Goal: Task Accomplishment & Management: Complete application form

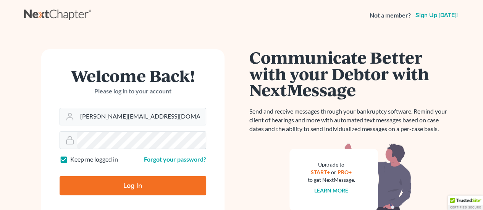
click at [136, 186] on input "Log In" at bounding box center [133, 185] width 147 height 19
type input "Thinking..."
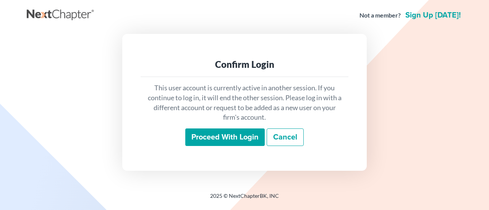
click at [230, 135] on input "Proceed with login" at bounding box center [224, 138] width 79 height 18
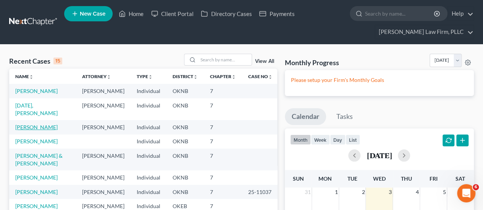
click at [37, 124] on link "[PERSON_NAME]" at bounding box center [36, 127] width 42 height 6
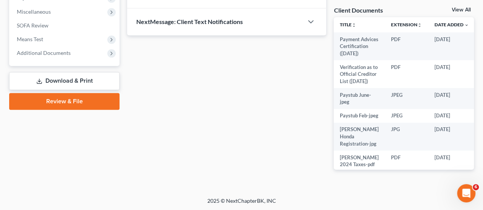
click at [65, 98] on link "Review & File" at bounding box center [64, 101] width 110 height 17
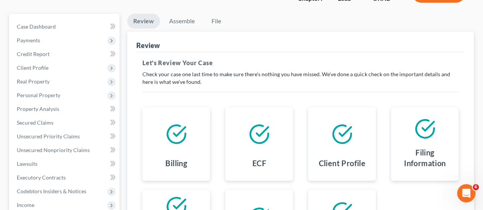
scroll to position [76, 0]
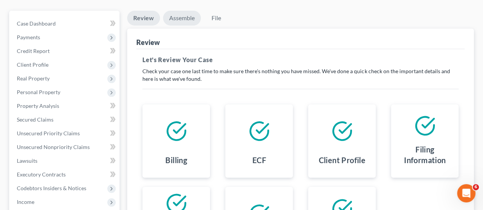
click at [183, 18] on link "Assemble" at bounding box center [182, 18] width 38 height 15
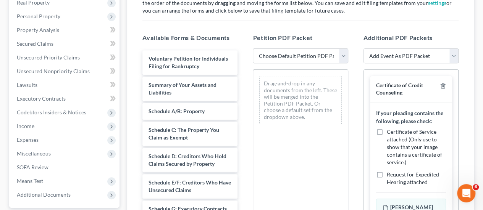
scroll to position [153, 0]
click at [292, 57] on select "Choose Default Petition PDF Packet Emergency Filing (Voluntary Petition and Cre…" at bounding box center [300, 55] width 95 height 15
select select "2"
click at [253, 48] on select "Choose Default Petition PDF Packet Emergency Filing (Voluntary Petition and Cre…" at bounding box center [300, 55] width 95 height 15
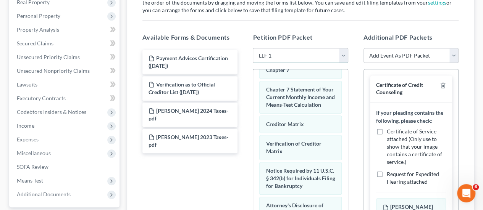
scroll to position [289, 0]
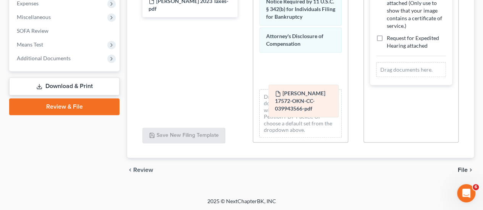
drag, startPoint x: 396, startPoint y: 81, endPoint x: 283, endPoint y: 106, distance: 115.0
click at [376, 78] on div "[PERSON_NAME] 17572-OKN-CC-039943566-pdf [PERSON_NAME] 17572-OKN-CC-039943566-p…" at bounding box center [411, 69] width 70 height 15
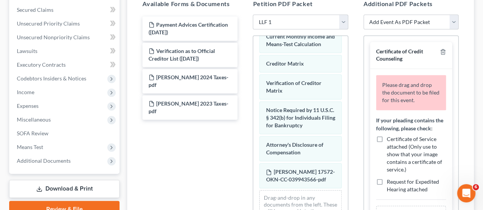
scroll to position [174, 0]
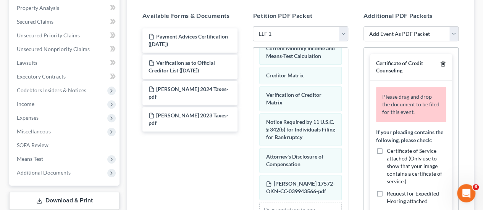
click at [443, 62] on icon "button" at bounding box center [443, 64] width 6 height 6
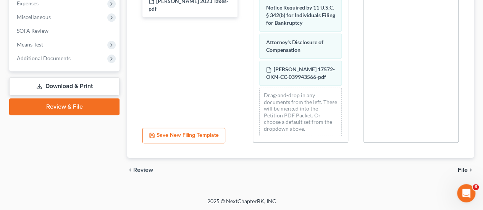
scroll to position [346, 0]
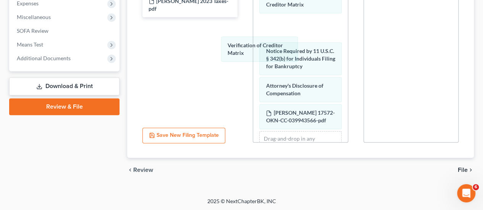
drag, startPoint x: 292, startPoint y: 59, endPoint x: 194, endPoint y: 48, distance: 98.7
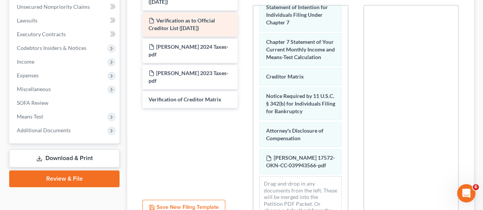
scroll to position [174, 0]
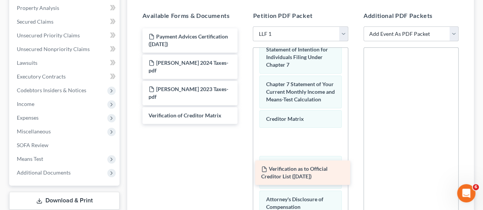
drag, startPoint x: 176, startPoint y: 62, endPoint x: 289, endPoint y: 170, distance: 155.3
click at [244, 124] on div "Verification as to Official Creditor List ([DATE]) Payment Advices Certificatio…" at bounding box center [189, 76] width 107 height 96
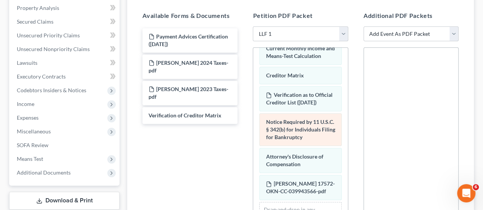
scroll to position [430, 0]
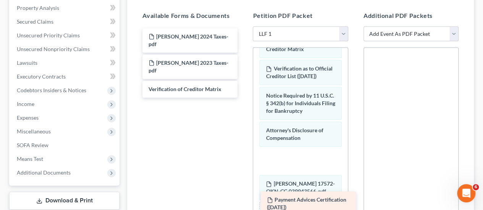
drag, startPoint x: 205, startPoint y: 37, endPoint x: 321, endPoint y: 203, distance: 201.6
click at [244, 98] on div "Payment Advices Certification ([DATE]) Payment Advices Certification ([DATE]) […" at bounding box center [189, 62] width 107 height 69
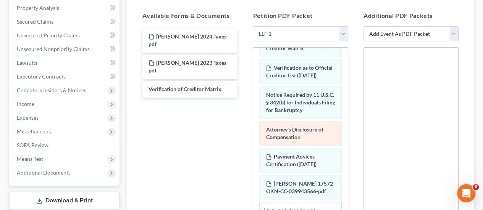
scroll to position [457, 0]
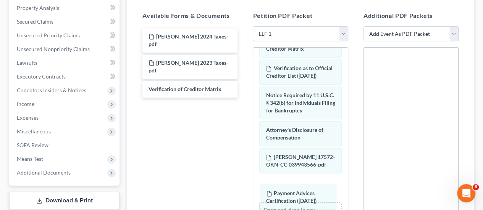
drag, startPoint x: 295, startPoint y: 163, endPoint x: 295, endPoint y: 199, distance: 35.5
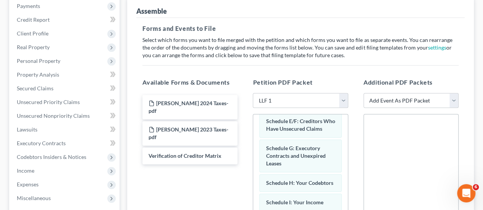
scroll to position [60, 0]
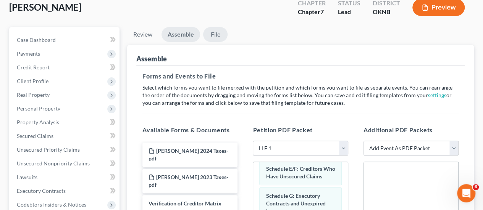
click at [215, 37] on link "File" at bounding box center [215, 34] width 24 height 15
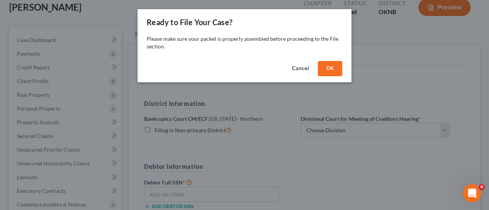
click at [327, 68] on button "OK" at bounding box center [330, 68] width 24 height 15
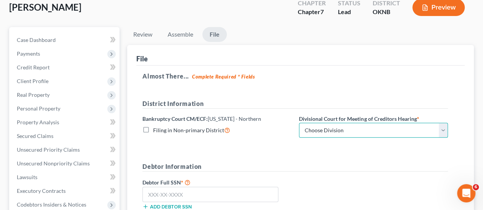
click at [328, 133] on select "Choose Division [GEOGRAPHIC_DATA]" at bounding box center [373, 130] width 149 height 15
select select "0"
click at [299, 123] on select "Choose Division [GEOGRAPHIC_DATA]" at bounding box center [373, 130] width 149 height 15
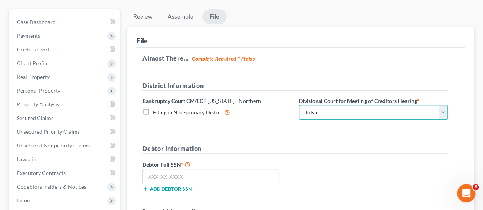
scroll to position [136, 0]
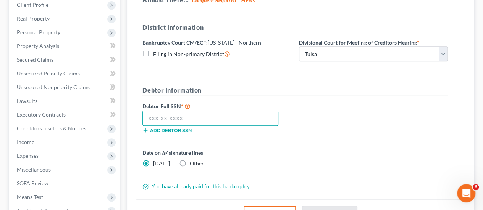
click at [172, 113] on input "text" at bounding box center [210, 118] width 136 height 15
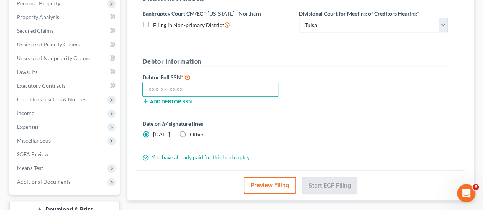
scroll to position [174, 0]
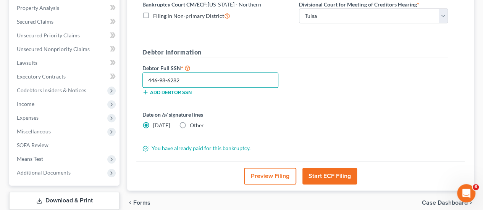
type input "446-98-6282"
click at [323, 173] on button "Start ECF Filing" at bounding box center [329, 176] width 55 height 17
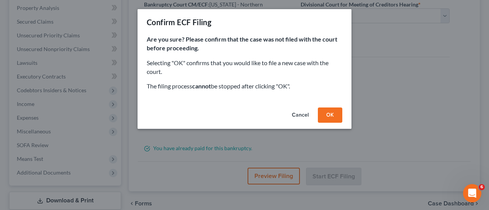
click at [330, 118] on button "OK" at bounding box center [330, 115] width 24 height 15
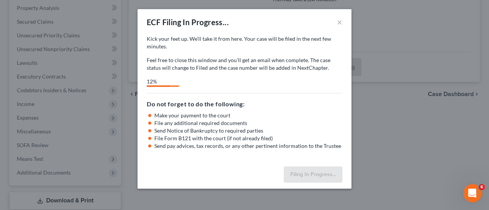
select select "0"
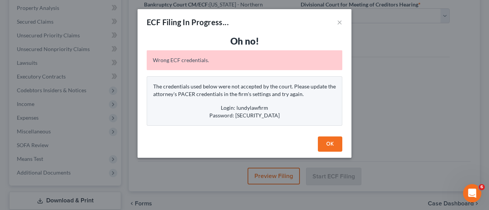
click at [330, 141] on button "OK" at bounding box center [330, 144] width 24 height 15
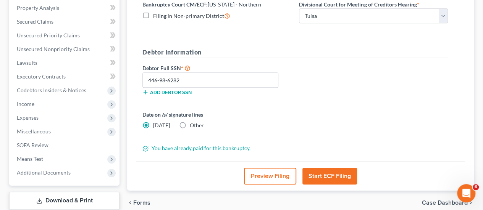
click at [325, 108] on form "District Information Bankruptcy Court CM/ECF: [US_STATE] - Northern Filing in N…" at bounding box center [294, 69] width 305 height 168
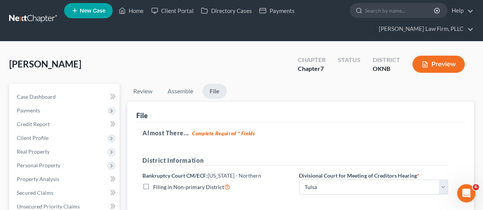
scroll to position [0, 0]
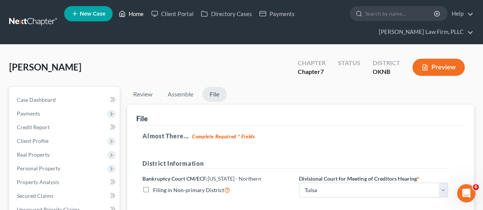
click at [134, 12] on link "Home" at bounding box center [131, 14] width 32 height 14
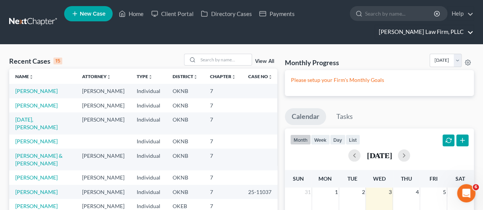
click at [468, 29] on link "[PERSON_NAME] Law Firm, PLLC" at bounding box center [424, 32] width 99 height 14
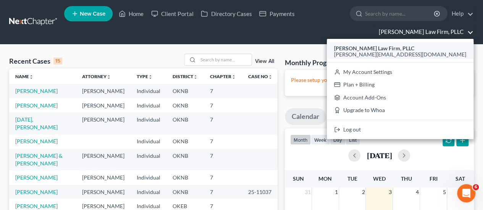
click at [414, 45] on strong "[PERSON_NAME] Law Firm, PLLC" at bounding box center [374, 48] width 80 height 6
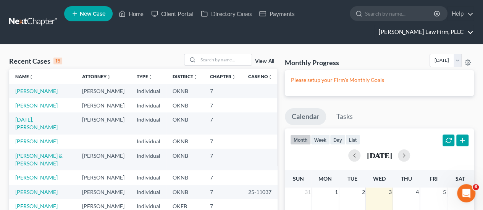
click at [469, 31] on link "[PERSON_NAME] Law Firm, PLLC" at bounding box center [424, 32] width 99 height 14
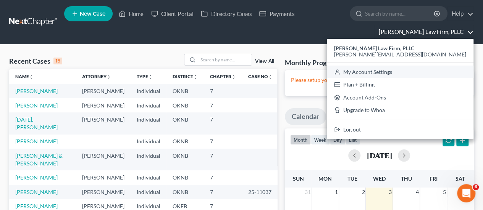
click at [432, 71] on link "My Account Settings" at bounding box center [400, 72] width 147 height 13
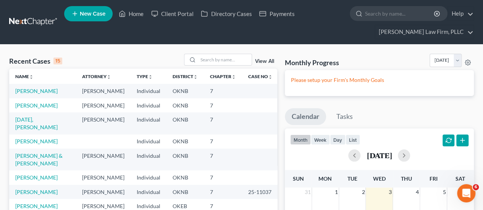
select select "64"
select select "23"
select select "37"
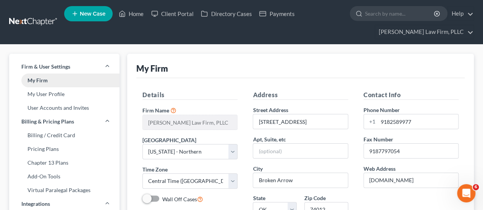
scroll to position [38, 0]
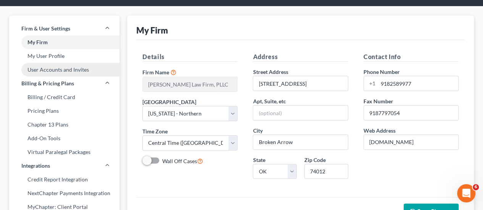
click at [70, 69] on link "User Accounts and Invites" at bounding box center [64, 70] width 110 height 14
select select "0"
select select "1"
select select "0"
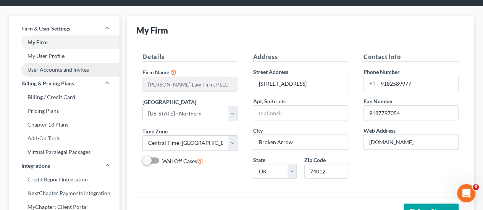
select select "1"
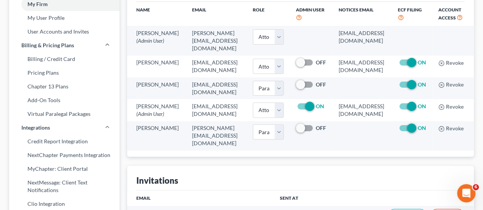
scroll to position [38, 0]
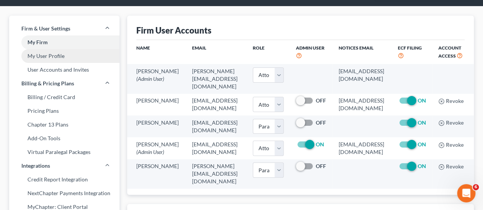
click at [50, 57] on link "My User Profile" at bounding box center [64, 56] width 110 height 14
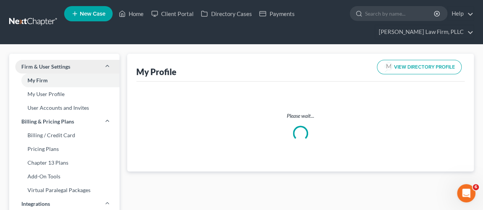
select select "37"
select select "63"
select select "attorney"
select select "0"
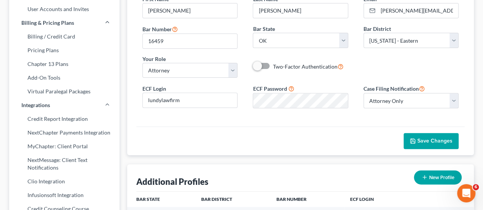
scroll to position [115, 0]
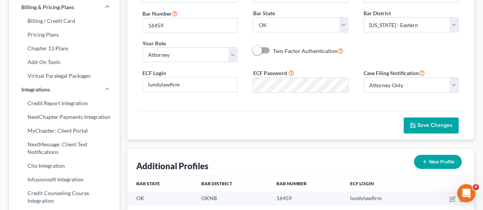
click at [373, 97] on div "First Name * [PERSON_NAME] Last Name * [PERSON_NAME] Email * [PERSON_NAME][EMAI…" at bounding box center [300, 39] width 328 height 144
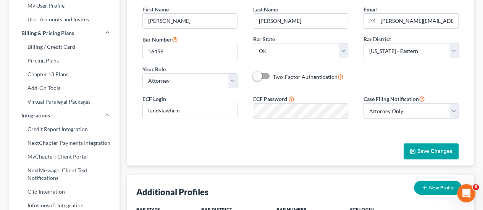
scroll to position [76, 0]
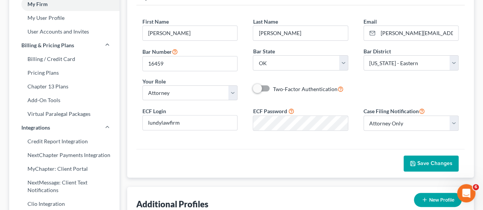
click at [265, 145] on div "First Name * [PERSON_NAME] Last Name * [PERSON_NAME] Email * [PERSON_NAME][EMAI…" at bounding box center [300, 77] width 328 height 144
click at [348, 116] on div at bounding box center [348, 116] width 0 height 0
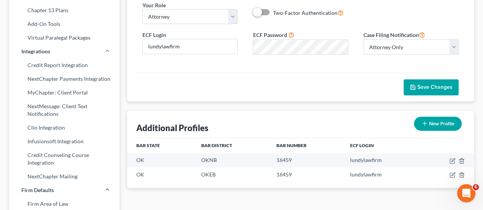
scroll to position [0, 0]
click at [373, 85] on div "Save Changes" at bounding box center [300, 87] width 328 height 29
click at [454, 47] on div "ECF Login lundylawfirm ECF Password Case Filing Notification Select Attorney On…" at bounding box center [300, 45] width 331 height 31
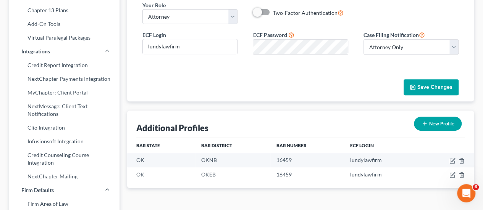
click at [426, 84] on span "Save Changes" at bounding box center [434, 87] width 35 height 6
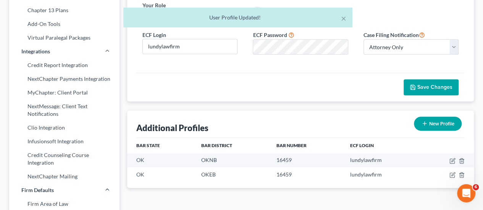
click at [359, 82] on div "Save Changes" at bounding box center [300, 87] width 328 height 29
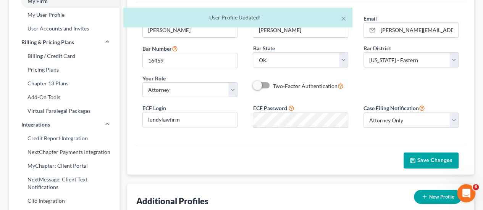
scroll to position [76, 0]
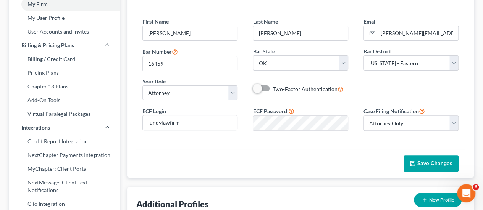
click at [266, 87] on span at bounding box center [262, 88] width 18 height 9
click at [264, 87] on span at bounding box center [262, 88] width 18 height 9
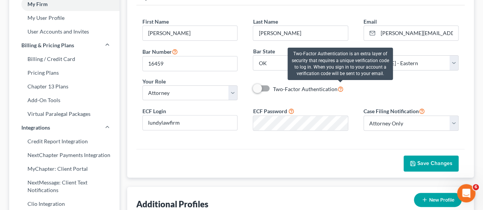
click at [340, 87] on icon at bounding box center [340, 88] width 6 height 7
click at [281, 87] on input "Two-Factor Authentication" at bounding box center [278, 87] width 5 height 5
checkbox input "true"
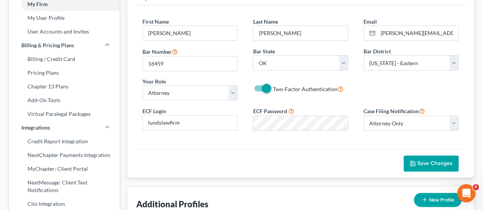
drag, startPoint x: 429, startPoint y: 159, endPoint x: 378, endPoint y: 152, distance: 51.7
click at [379, 152] on div "Save Changes" at bounding box center [300, 163] width 328 height 29
click at [455, 61] on select "Select [US_STATE] - [GEOGRAPHIC_DATA] [US_STATE] - [GEOGRAPHIC_DATA][US_STATE] …" at bounding box center [410, 62] width 95 height 15
select select "64"
click at [363, 55] on select "Select [US_STATE] - [GEOGRAPHIC_DATA] [US_STATE] - [GEOGRAPHIC_DATA][US_STATE] …" at bounding box center [410, 62] width 95 height 15
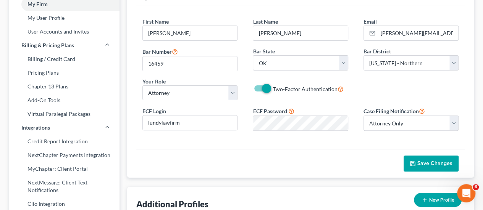
click at [205, 137] on div "First Name * [PERSON_NAME] Last Name * [PERSON_NAME] Email * [PERSON_NAME][EMAI…" at bounding box center [300, 77] width 328 height 144
click at [457, 124] on div "ECF Login lundylawfirm ECF Password Case Filing Notification Select Attorney On…" at bounding box center [300, 122] width 331 height 31
click at [426, 160] on span "Save Changes" at bounding box center [434, 163] width 35 height 6
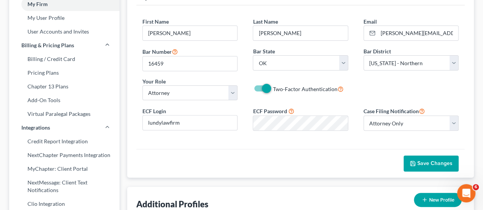
click at [425, 160] on span "Save Changes" at bounding box center [434, 163] width 35 height 6
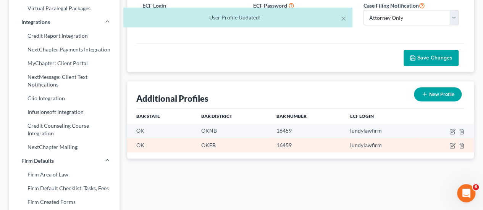
scroll to position [191, 0]
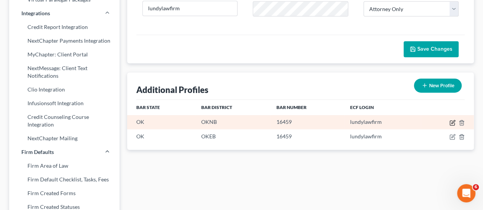
click at [453, 121] on icon "button" at bounding box center [452, 121] width 3 height 3
select select "37"
select select "64"
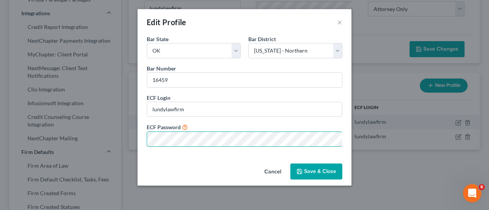
click at [61, 138] on div "Edit Profile × Bar State * State [US_STATE] AK AR AZ CA CO CT DE DC [GEOGRAPHIC…" at bounding box center [244, 105] width 489 height 210
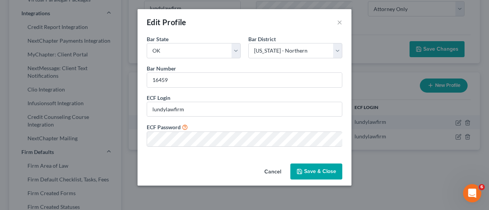
click at [201, 155] on div "Bar State * State [US_STATE] AK AR AZ CA CO CT DE DC [GEOGRAPHIC_DATA] [GEOGRAP…" at bounding box center [244, 98] width 214 height 126
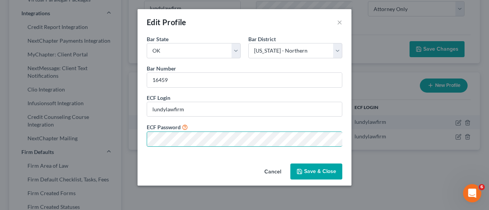
click at [316, 167] on button "Save & Close" at bounding box center [316, 172] width 52 height 16
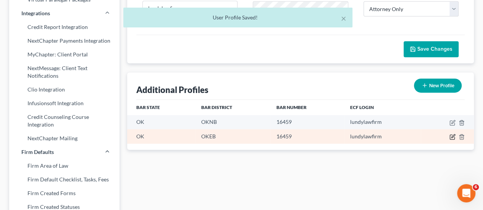
click at [452, 135] on icon "button" at bounding box center [452, 137] width 6 height 6
select select "37"
select select "63"
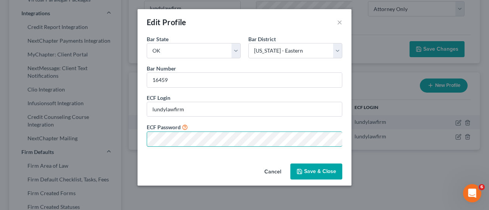
click at [86, 139] on div "Edit Profile × Bar State * State [US_STATE] AK AR AZ CA CO CT DE DC [GEOGRAPHIC…" at bounding box center [244, 105] width 489 height 210
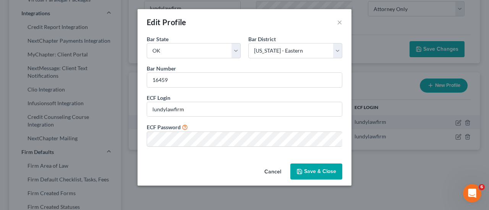
click at [317, 170] on button "Save & Close" at bounding box center [316, 172] width 52 height 16
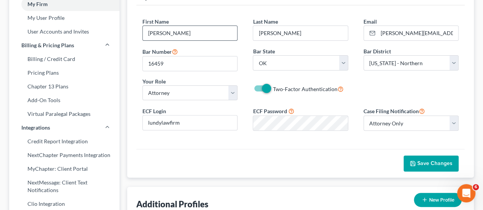
scroll to position [0, 0]
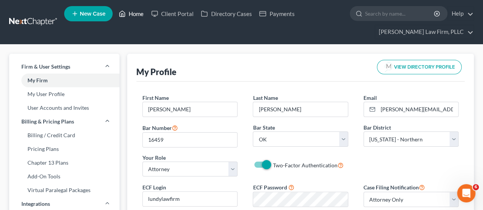
click at [141, 13] on link "Home" at bounding box center [131, 14] width 32 height 14
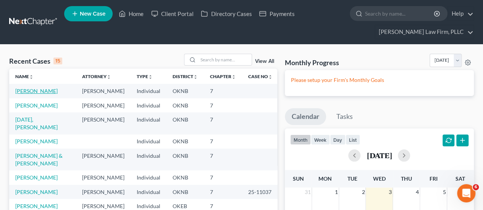
click at [38, 90] on link "[PERSON_NAME]" at bounding box center [36, 91] width 42 height 6
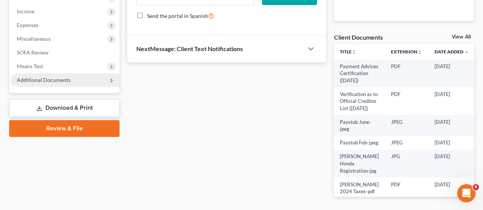
drag, startPoint x: 60, startPoint y: 126, endPoint x: 84, endPoint y: 126, distance: 23.7
click at [60, 126] on link "Review & File" at bounding box center [64, 128] width 110 height 17
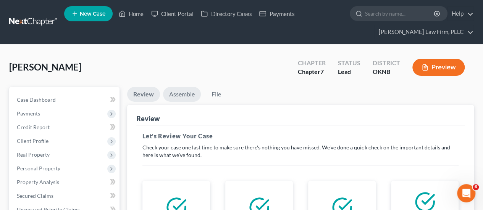
click at [186, 97] on link "Assemble" at bounding box center [182, 94] width 38 height 15
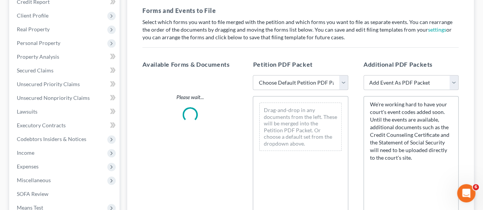
scroll to position [126, 0]
click at [281, 84] on select "Choose Default Petition PDF Packet Emergency Filing (Voluntary Petition and Cre…" at bounding box center [300, 82] width 95 height 15
select select "2"
click at [253, 75] on select "Choose Default Petition PDF Packet Emergency Filing (Voluntary Petition and Cre…" at bounding box center [300, 82] width 95 height 15
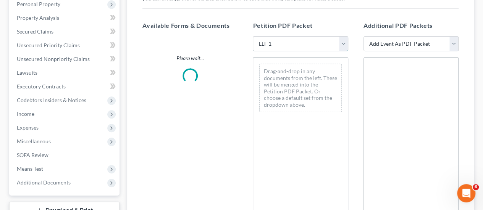
scroll to position [241, 0]
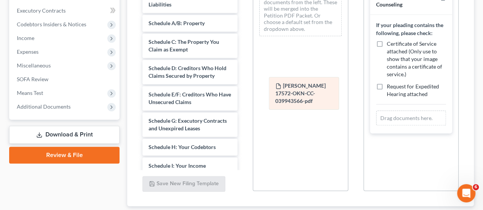
drag, startPoint x: 412, startPoint y: 124, endPoint x: 305, endPoint y: 89, distance: 112.3
click at [376, 111] on div "[PERSON_NAME] 17572-OKN-CC-039943566-pdf [PERSON_NAME] 17572-OKN-CC-039943566-p…" at bounding box center [411, 118] width 70 height 15
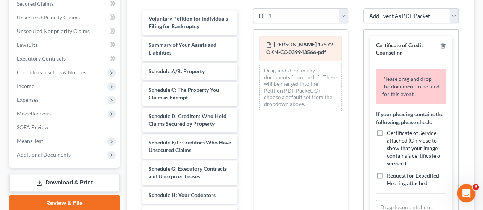
scroll to position [164, 0]
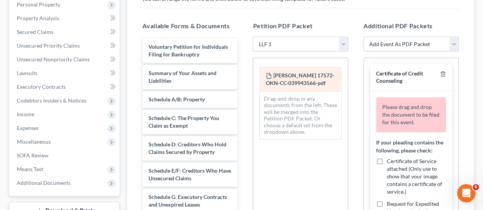
drag, startPoint x: 295, startPoint y: 73, endPoint x: 295, endPoint y: 85, distance: 12.2
click at [295, 85] on div "[PERSON_NAME] 17572-OKN-CC-039943566-pdf [PERSON_NAME] 17572-OKN-CC-039943566-p…" at bounding box center [300, 101] width 94 height 87
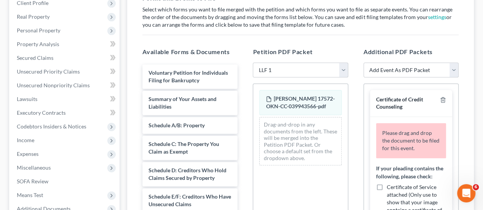
scroll to position [126, 0]
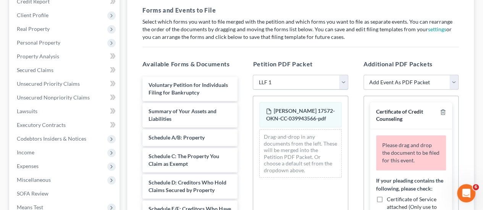
click at [287, 78] on select "Choose Default Petition PDF Packet Emergency Filing (Voluntary Petition and Cre…" at bounding box center [300, 82] width 95 height 15
click at [253, 75] on select "Choose Default Petition PDF Packet Emergency Filing (Voluntary Petition and Cre…" at bounding box center [300, 82] width 95 height 15
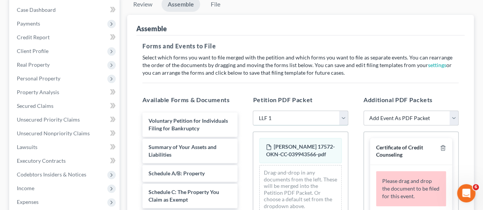
scroll to position [88, 0]
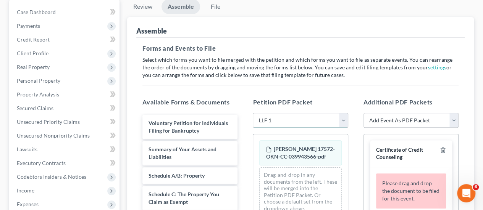
click at [343, 115] on select "Choose Default Petition PDF Packet Emergency Filing (Voluntary Petition and Cre…" at bounding box center [300, 120] width 95 height 15
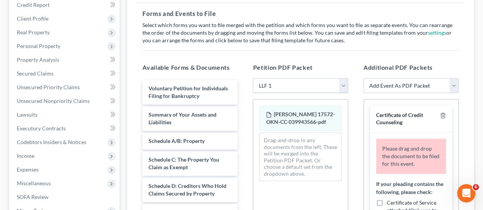
scroll to position [126, 0]
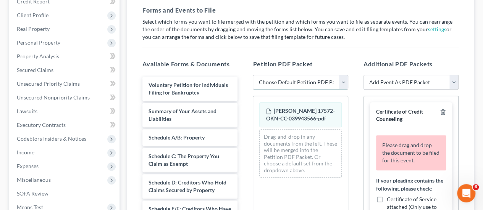
click at [253, 75] on select "Choose Default Petition PDF Packet Emergency Filing (Voluntary Petition and Cre…" at bounding box center [300, 82] width 95 height 15
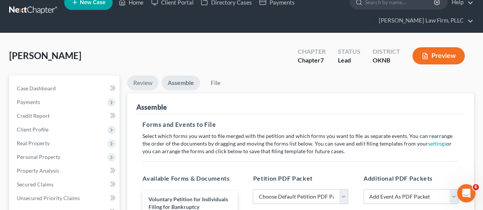
click at [149, 81] on link "Review" at bounding box center [142, 83] width 31 height 15
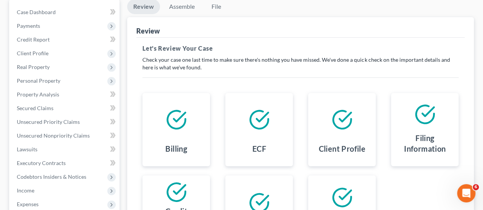
click at [182, 49] on h5 "Let's Review Your Case" at bounding box center [300, 48] width 316 height 9
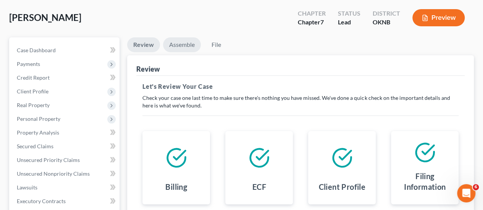
click at [179, 41] on link "Assemble" at bounding box center [182, 44] width 38 height 15
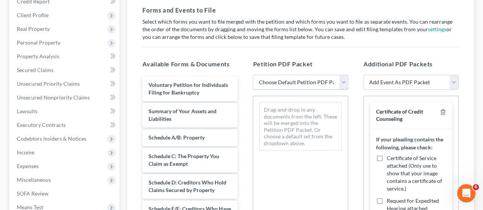
click at [276, 82] on select "Choose Default Petition PDF Packet Emergency Filing (Voluntary Petition and Cre…" at bounding box center [300, 82] width 95 height 15
select select "2"
click at [253, 75] on select "Choose Default Petition PDF Packet Emergency Filing (Voluntary Petition and Cre…" at bounding box center [300, 82] width 95 height 15
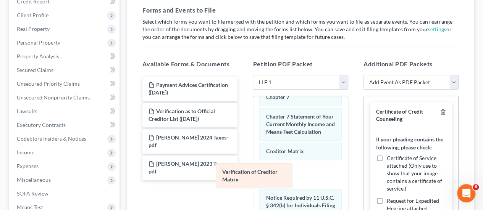
scroll to position [368, 0]
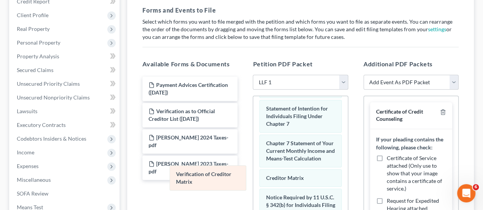
drag, startPoint x: 291, startPoint y: 165, endPoint x: 202, endPoint y: 177, distance: 90.5
click at [253, 177] on div "Verification of Creditor Matrix Voluntary Petition for Individuals Filing for B…" at bounding box center [300, 33] width 94 height 544
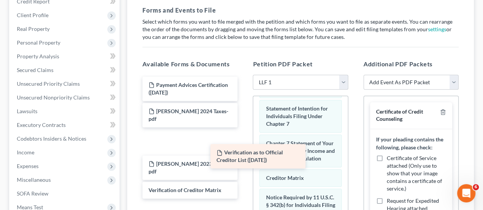
scroll to position [396, 0]
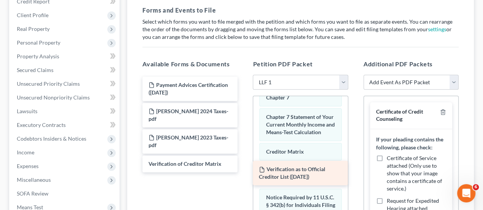
drag, startPoint x: 176, startPoint y: 109, endPoint x: 286, endPoint y: 167, distance: 124.9
click at [244, 167] on div "Verification as to Official Creditor List ([DATE]) Payment Advices Certificatio…" at bounding box center [189, 125] width 107 height 96
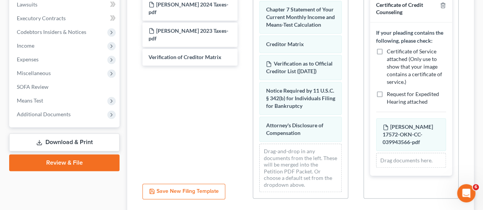
scroll to position [289, 0]
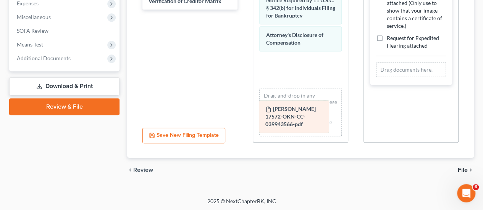
drag, startPoint x: 406, startPoint y: 79, endPoint x: 294, endPoint y: 111, distance: 116.6
click at [376, 78] on div "[PERSON_NAME] 17572-OKN-CC-039943566-pdf [PERSON_NAME] 17572-OKN-CC-039943566-p…" at bounding box center [411, 69] width 70 height 15
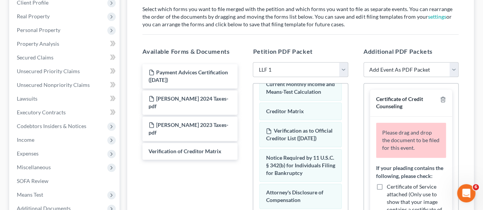
scroll to position [136, 0]
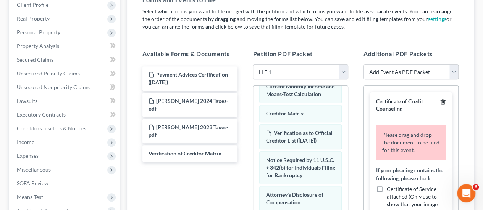
click at [441, 101] on icon "button" at bounding box center [443, 102] width 6 height 6
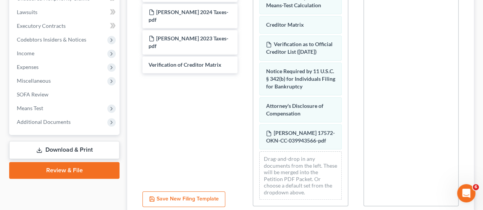
scroll to position [213, 0]
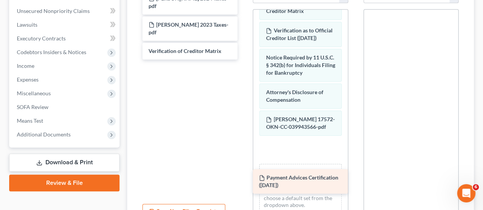
drag, startPoint x: 179, startPoint y: 7, endPoint x: 289, endPoint y: 187, distance: 211.3
click at [244, 60] on div "Payment Advices Certification ([DATE]) Payment Advices Certification ([DATE]) […" at bounding box center [189, 24] width 107 height 69
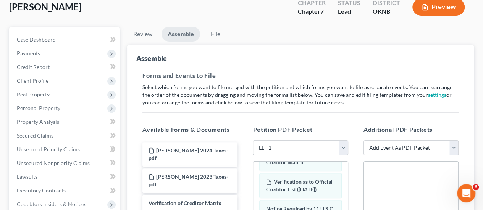
scroll to position [0, 0]
click at [221, 35] on link "File" at bounding box center [215, 34] width 24 height 15
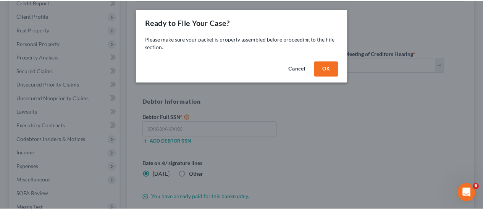
scroll to position [126, 0]
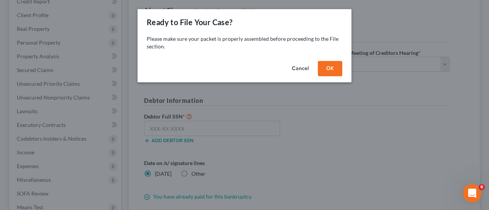
click at [323, 70] on button "OK" at bounding box center [330, 68] width 24 height 15
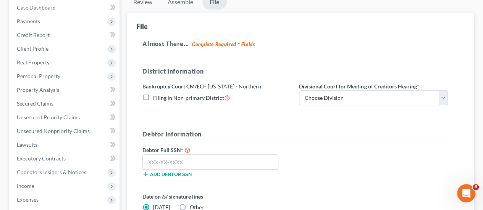
scroll to position [11, 0]
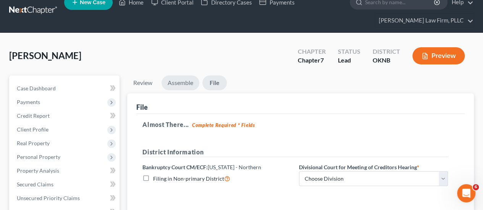
click at [189, 81] on link "Assemble" at bounding box center [181, 83] width 38 height 15
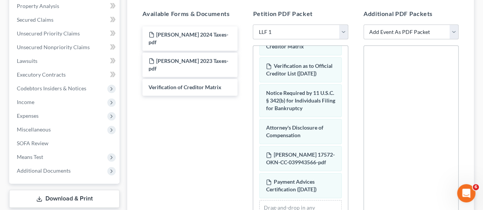
scroll to position [164, 0]
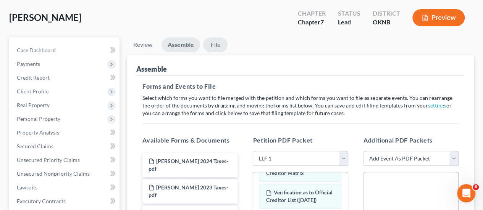
click at [215, 43] on link "File" at bounding box center [215, 44] width 24 height 15
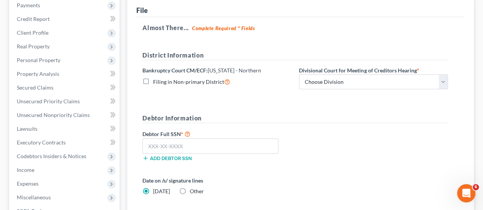
scroll to position [126, 0]
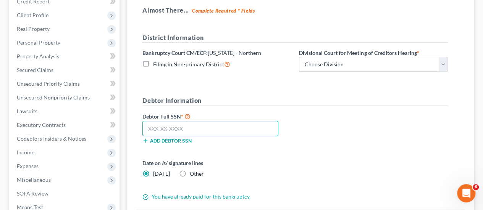
click at [181, 125] on input "text" at bounding box center [210, 128] width 136 height 15
type input "446-98-6282"
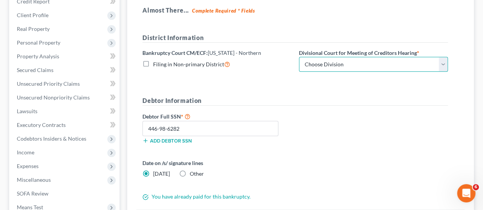
drag, startPoint x: 319, startPoint y: 61, endPoint x: 321, endPoint y: 70, distance: 8.6
click at [320, 65] on select "Choose Division [GEOGRAPHIC_DATA]" at bounding box center [373, 64] width 149 height 15
select select "0"
click at [299, 57] on select "Choose Division [GEOGRAPHIC_DATA]" at bounding box center [373, 64] width 149 height 15
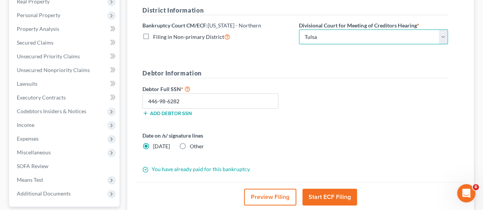
scroll to position [221, 0]
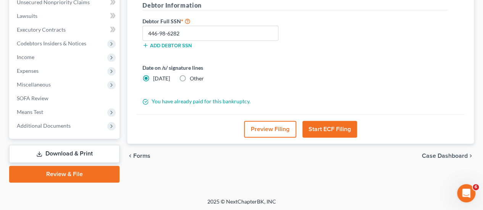
click at [325, 126] on button "Start ECF Filing" at bounding box center [329, 129] width 55 height 17
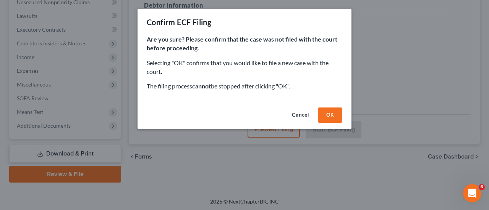
click at [334, 113] on button "OK" at bounding box center [330, 115] width 24 height 15
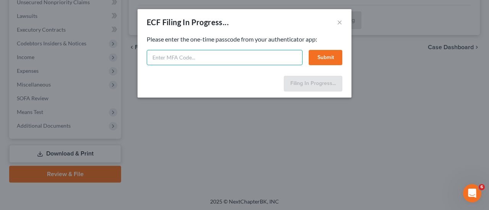
click at [158, 55] on input "text" at bounding box center [225, 57] width 156 height 15
type input "896470"
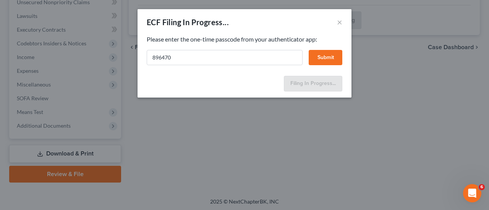
click at [321, 56] on button "Submit" at bounding box center [326, 57] width 34 height 15
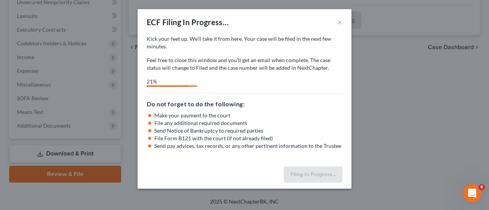
select select "0"
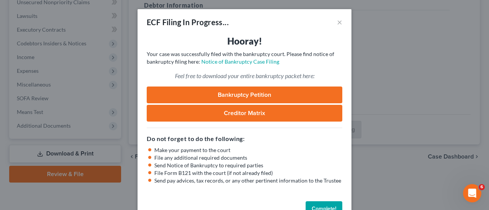
click at [317, 206] on button "Complete!" at bounding box center [323, 209] width 37 height 15
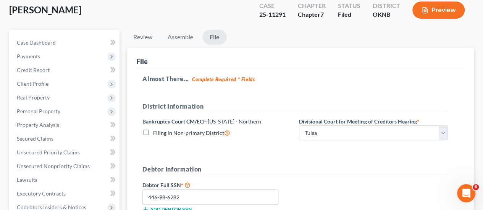
scroll to position [0, 0]
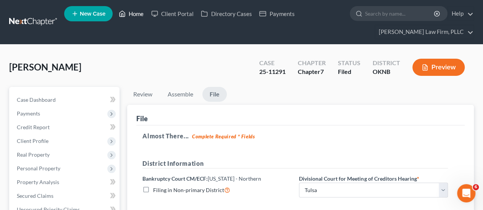
click at [137, 14] on link "Home" at bounding box center [131, 14] width 32 height 14
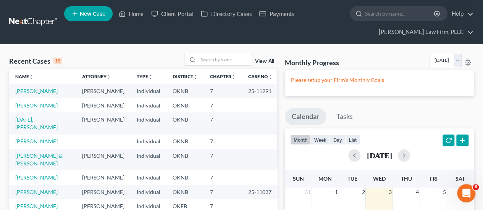
click at [35, 105] on link "[PERSON_NAME]" at bounding box center [36, 105] width 42 height 6
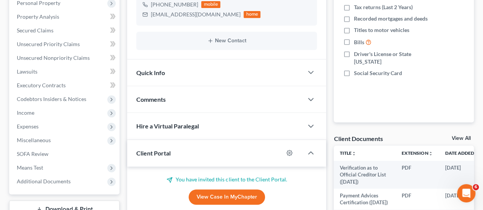
scroll to position [294, 0]
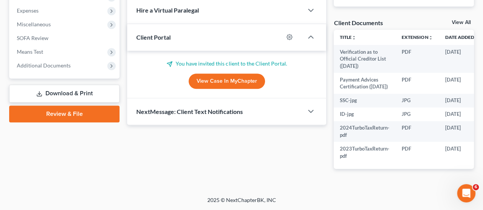
click at [65, 106] on link "Review & File" at bounding box center [64, 114] width 110 height 17
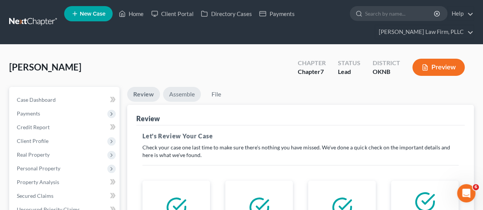
click at [181, 95] on link "Assemble" at bounding box center [182, 94] width 38 height 15
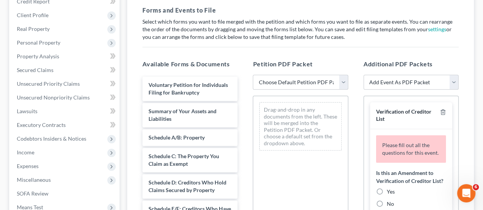
scroll to position [126, 0]
drag, startPoint x: 285, startPoint y: 79, endPoint x: 286, endPoint y: 88, distance: 8.9
click at [286, 80] on select "Choose Default Petition PDF Packet Emergency Filing (Voluntary Petition and Cre…" at bounding box center [300, 82] width 95 height 15
select select "2"
click at [253, 75] on select "Choose Default Petition PDF Packet Emergency Filing (Voluntary Petition and Cre…" at bounding box center [300, 82] width 95 height 15
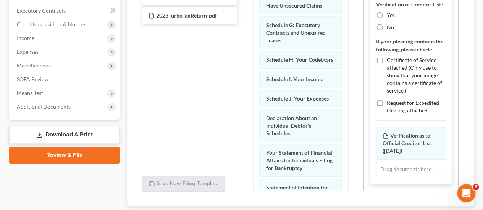
scroll to position [229, 0]
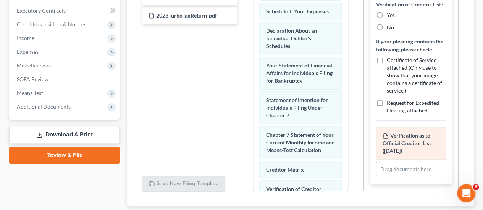
click at [405, 151] on div "Verification as to Official Creditor List ([DATE]) Amended Verification as to O…" at bounding box center [411, 152] width 70 height 50
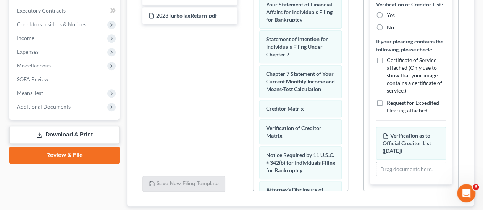
scroll to position [396, 0]
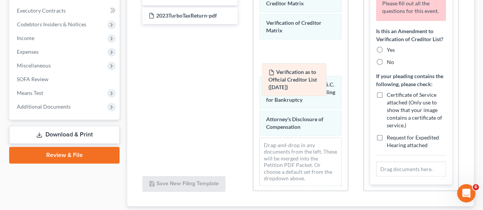
drag, startPoint x: 389, startPoint y: 145, endPoint x: 276, endPoint y: 74, distance: 134.0
click at [376, 162] on div "Verification as to Official Creditor List ([DATE]) Amended Verification as to O…" at bounding box center [411, 169] width 70 height 15
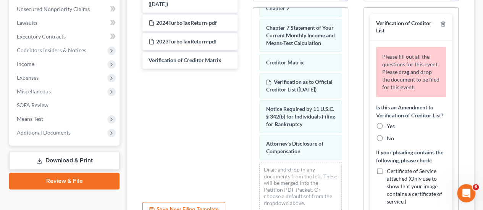
scroll to position [202, 0]
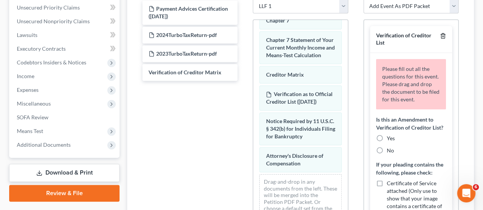
click at [440, 35] on icon "button" at bounding box center [443, 36] width 6 height 6
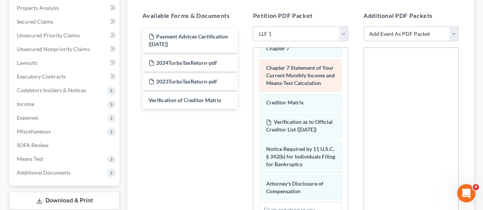
scroll to position [403, 0]
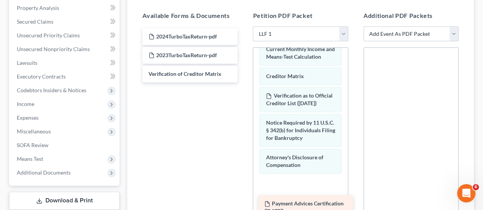
drag, startPoint x: 210, startPoint y: 41, endPoint x: 325, endPoint y: 209, distance: 204.3
click at [244, 82] on div "Payment Advices Certification ([DATE]) Payment Advices Certification ([DATE]) 2…" at bounding box center [189, 55] width 107 height 54
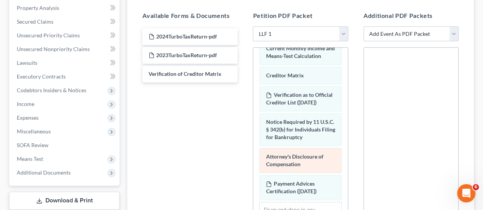
scroll to position [430, 0]
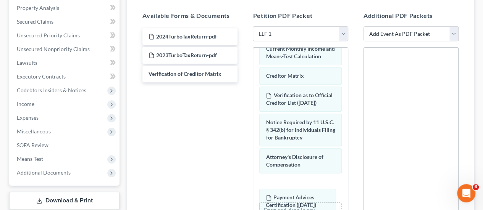
drag, startPoint x: 300, startPoint y: 185, endPoint x: 298, endPoint y: 190, distance: 4.8
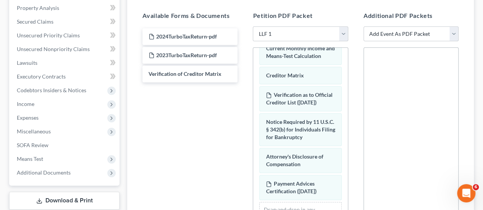
scroll to position [289, 0]
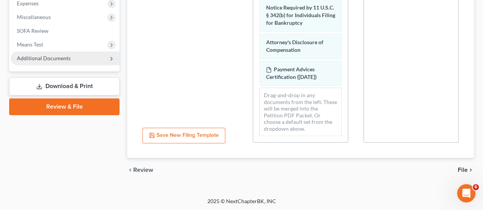
click at [50, 57] on span "Additional Documents" at bounding box center [44, 58] width 54 height 6
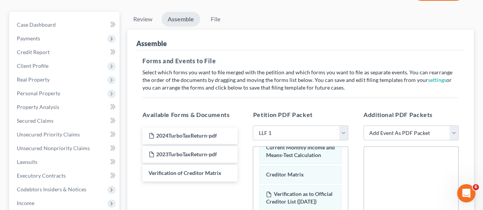
scroll to position [1, 0]
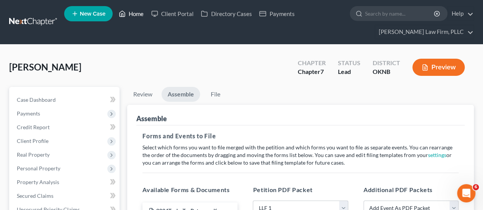
click at [139, 13] on link "Home" at bounding box center [131, 14] width 32 height 14
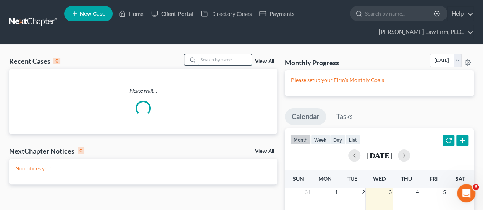
click at [210, 62] on input "search" at bounding box center [224, 59] width 53 height 11
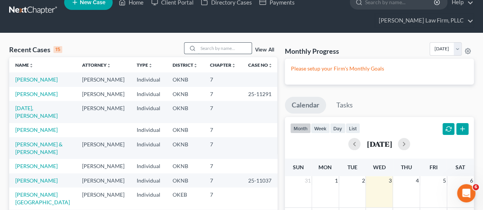
click at [210, 49] on input "search" at bounding box center [224, 48] width 53 height 11
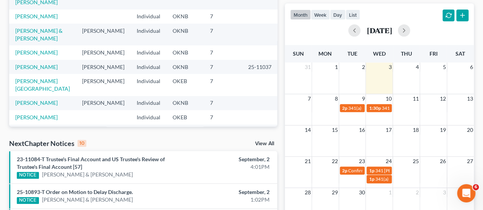
type input "[PERSON_NAME]"
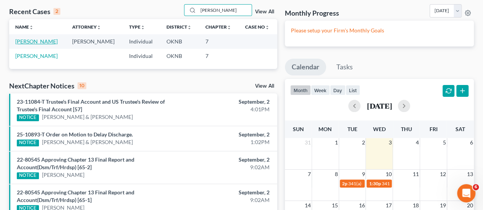
click at [42, 40] on link "[PERSON_NAME]" at bounding box center [36, 41] width 42 height 6
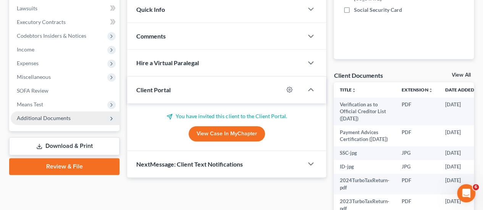
click at [46, 116] on span "Additional Documents" at bounding box center [44, 118] width 54 height 6
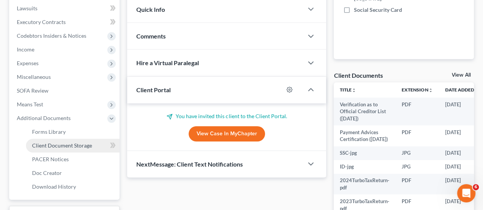
click at [67, 144] on span "Client Document Storage" at bounding box center [62, 145] width 60 height 6
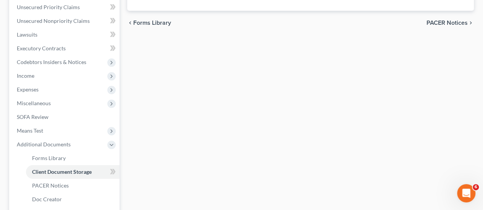
select select "56"
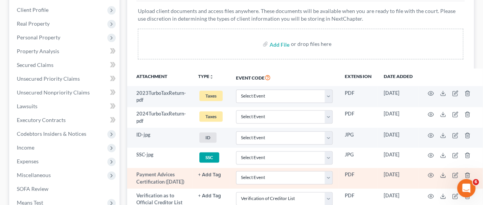
scroll to position [115, 0]
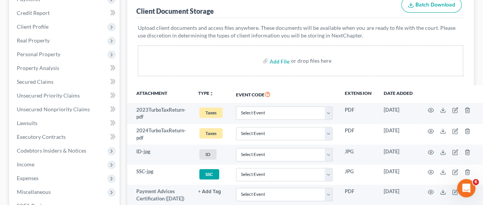
select select "56"
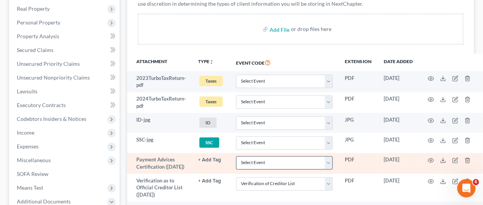
scroll to position [191, 0]
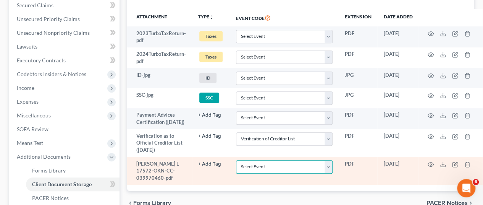
drag, startPoint x: 330, startPoint y: 172, endPoint x: 325, endPoint y: 173, distance: 4.7
click at [330, 173] on select "Select Event Assumption of Lease Agreement Attachment to Voluntary Petition for…" at bounding box center [284, 166] width 97 height 13
select select "4"
click at [236, 165] on select "Select Event Assumption of Lease Agreement Attachment to Voluntary Petition for…" at bounding box center [284, 166] width 97 height 13
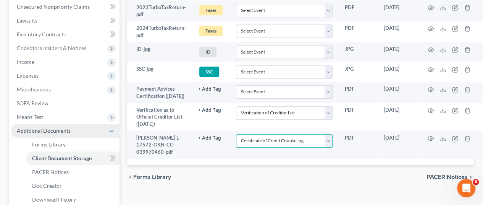
scroll to position [267, 0]
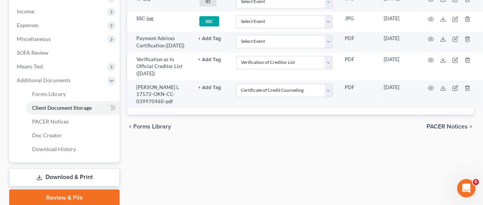
drag, startPoint x: 66, startPoint y: 194, endPoint x: 73, endPoint y: 192, distance: 7.0
click at [66, 194] on link "Review & File" at bounding box center [64, 197] width 110 height 17
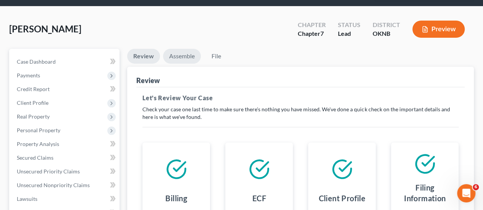
click at [177, 55] on link "Assemble" at bounding box center [182, 56] width 38 height 15
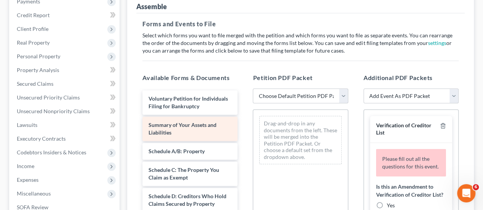
scroll to position [115, 0]
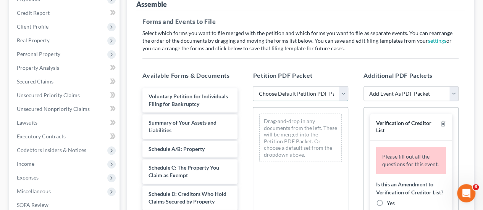
click at [282, 87] on select "Choose Default Petition PDF Packet Emergency Filing (Voluntary Petition and Cre…" at bounding box center [300, 93] width 95 height 15
select select "2"
click at [253, 86] on select "Choose Default Petition PDF Packet Emergency Filing (Voluntary Petition and Cre…" at bounding box center [300, 93] width 95 height 15
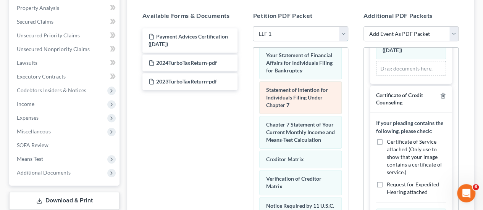
scroll to position [382, 0]
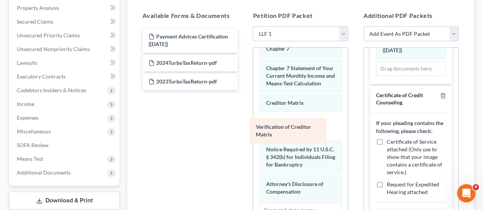
drag, startPoint x: 287, startPoint y: 134, endPoint x: 153, endPoint y: 128, distance: 134.6
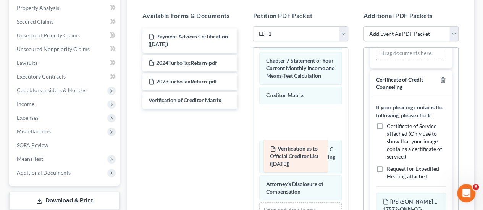
drag, startPoint x: 389, startPoint y: 65, endPoint x: 273, endPoint y: 143, distance: 139.8
click at [376, 61] on div "Verification as to Official Creditor List ([DATE]) Amended Verification as to O…" at bounding box center [411, 52] width 70 height 15
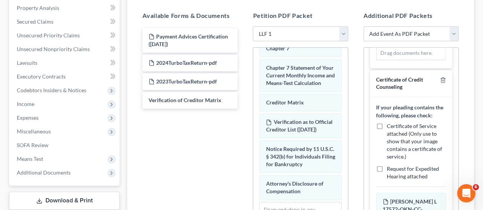
scroll to position [403, 0]
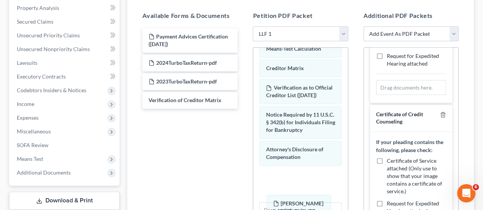
drag, startPoint x: 405, startPoint y: 199, endPoint x: 290, endPoint y: 201, distance: 115.3
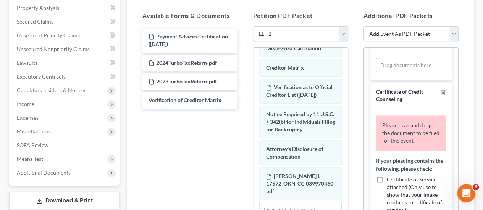
scroll to position [255, 0]
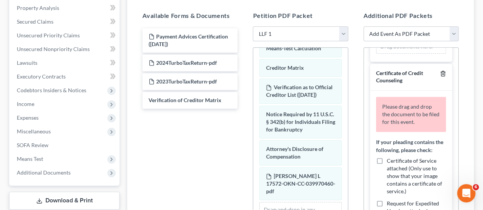
click at [441, 72] on icon "button" at bounding box center [442, 73] width 3 height 5
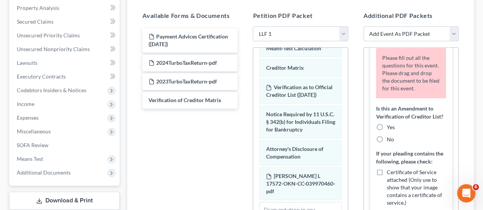
scroll to position [0, 0]
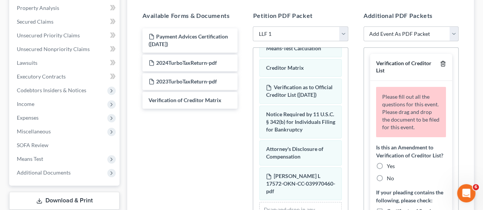
drag, startPoint x: 436, startPoint y: 61, endPoint x: 431, endPoint y: 65, distance: 6.5
click at [440, 61] on icon "button" at bounding box center [443, 64] width 6 height 6
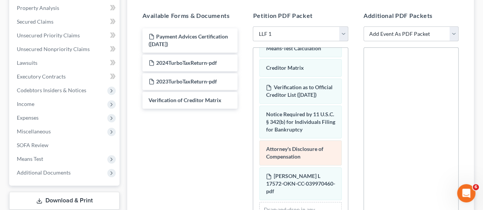
scroll to position [438, 0]
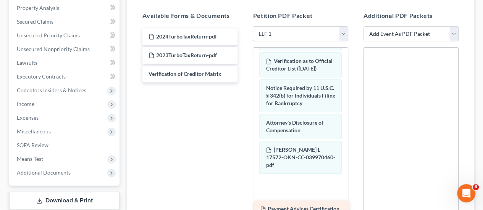
drag, startPoint x: 181, startPoint y: 33, endPoint x: 292, endPoint y: 207, distance: 206.2
click at [244, 82] on div "Payment Advices Certification ([DATE]) Payment Advices Certification ([DATE]) 2…" at bounding box center [189, 55] width 107 height 54
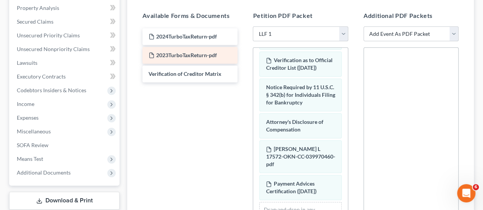
scroll to position [60, 0]
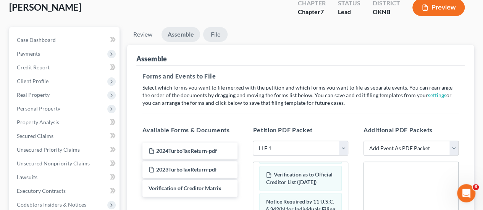
click at [216, 34] on link "File" at bounding box center [215, 34] width 24 height 15
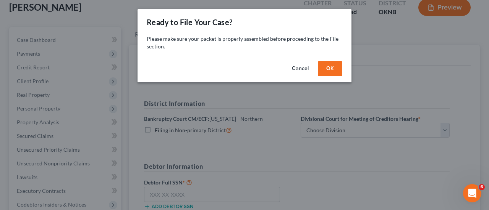
click at [328, 71] on button "OK" at bounding box center [330, 68] width 24 height 15
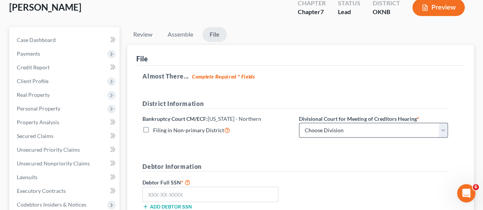
drag, startPoint x: 309, startPoint y: 120, endPoint x: 313, endPoint y: 126, distance: 7.0
click at [312, 125] on div "Divisional Court for Meeting of Creditors Hearing * Choose Division [GEOGRAPHIC…" at bounding box center [373, 126] width 157 height 23
click at [313, 126] on select "Choose Division [GEOGRAPHIC_DATA]" at bounding box center [373, 130] width 149 height 15
select select "0"
click at [299, 123] on select "Choose Division [GEOGRAPHIC_DATA]" at bounding box center [373, 130] width 149 height 15
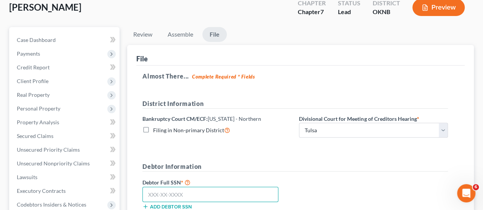
click at [176, 190] on input "text" at bounding box center [210, 194] width 136 height 15
click at [150, 193] on input "text" at bounding box center [210, 194] width 136 height 15
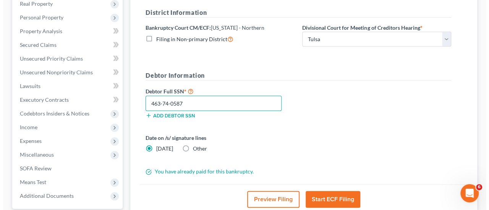
scroll to position [174, 0]
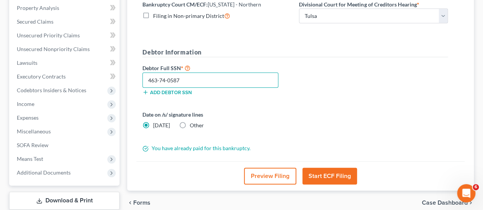
type input "463-74-0587"
click at [330, 174] on button "Start ECF Filing" at bounding box center [329, 176] width 55 height 17
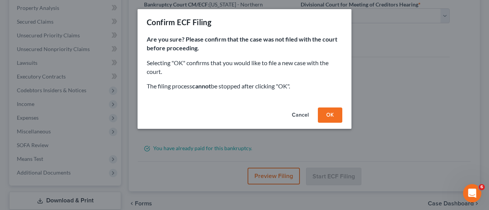
click at [330, 123] on button "OK" at bounding box center [330, 115] width 24 height 15
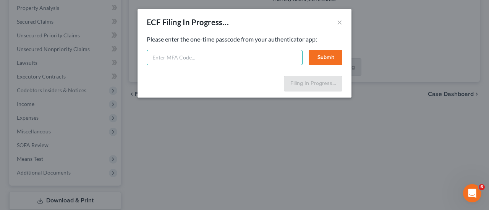
click at [238, 55] on input "text" at bounding box center [225, 57] width 156 height 15
type input "821128"
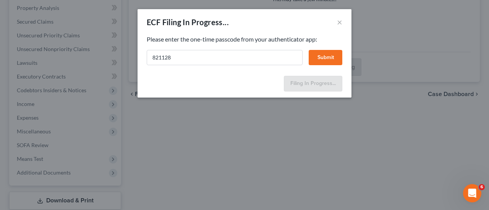
click at [319, 61] on button "Submit" at bounding box center [326, 57] width 34 height 15
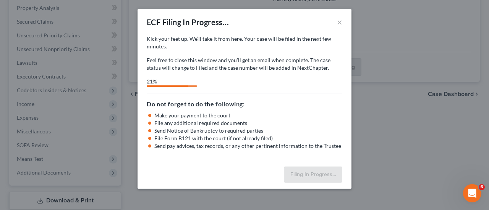
select select "0"
